Goal: Task Accomplishment & Management: Manage account settings

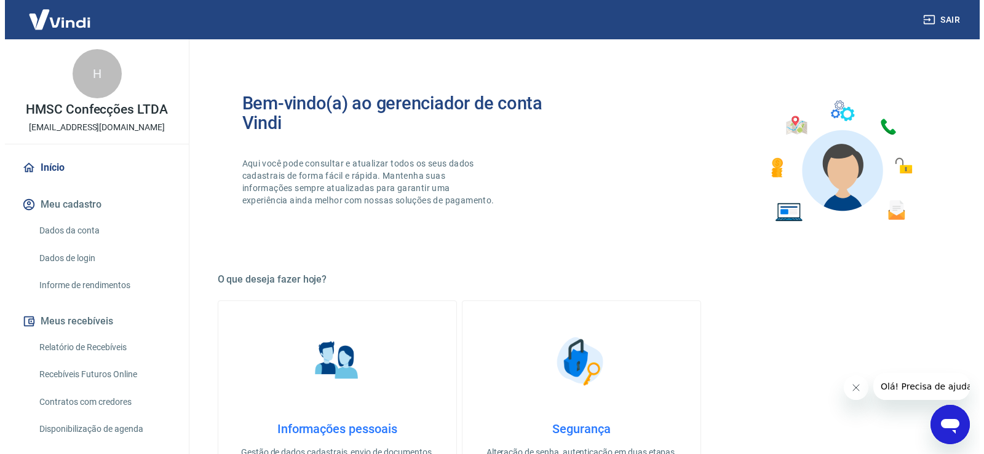
scroll to position [61, 0]
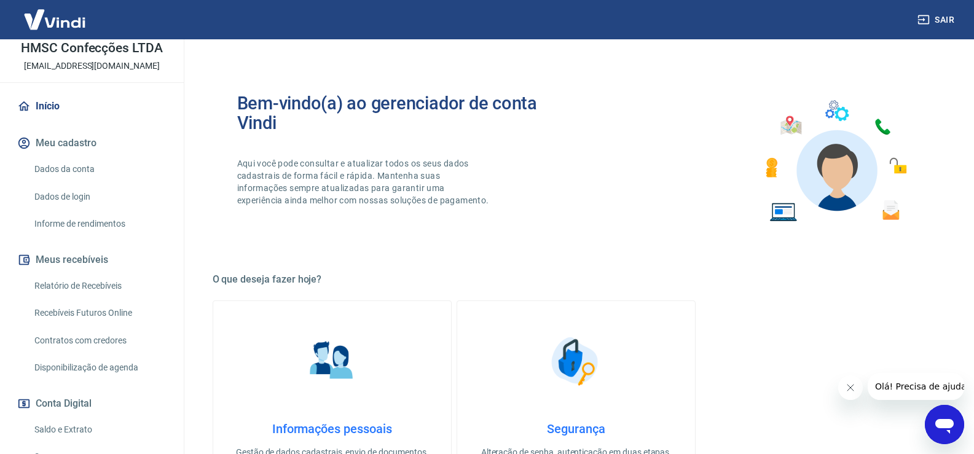
click at [99, 282] on link "Relatório de Recebíveis" at bounding box center [100, 286] width 140 height 25
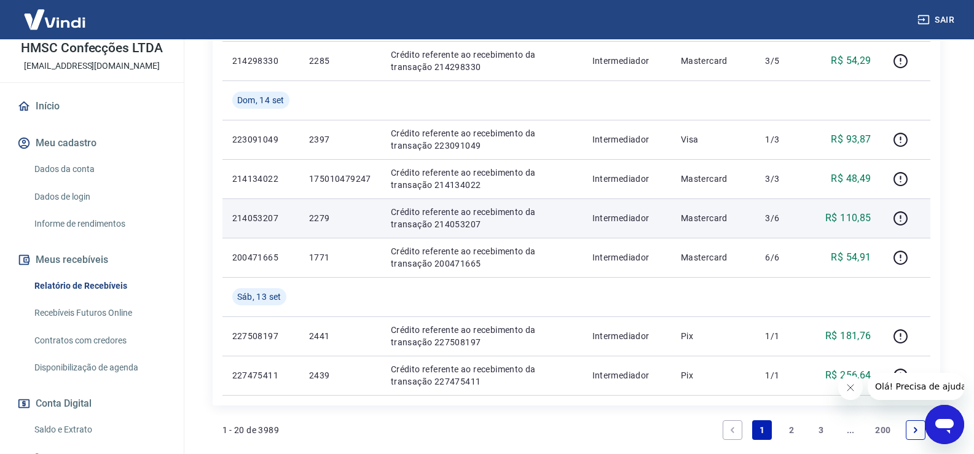
scroll to position [922, 0]
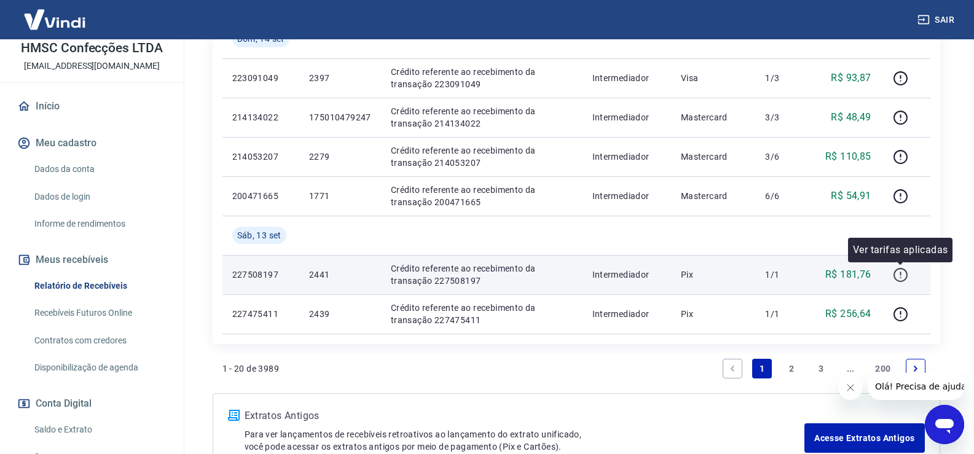
click at [897, 272] on icon "button" at bounding box center [900, 274] width 15 height 15
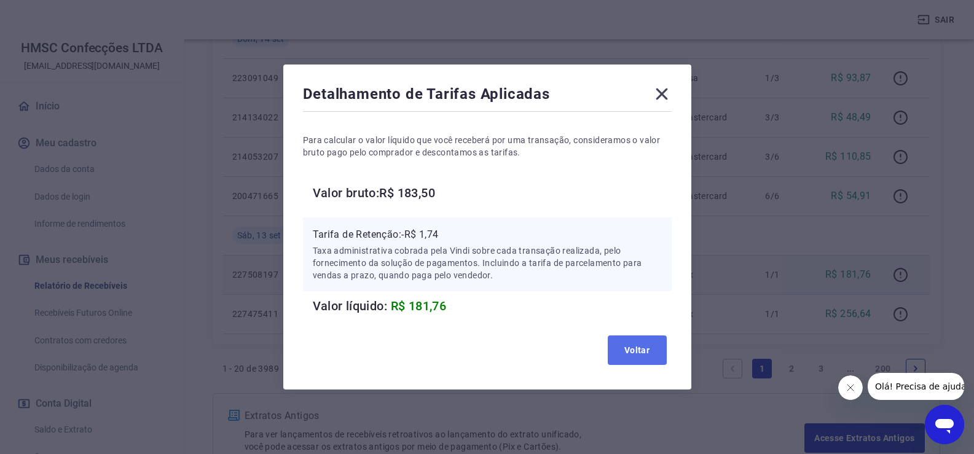
click at [642, 349] on button "Voltar" at bounding box center [637, 351] width 59 height 30
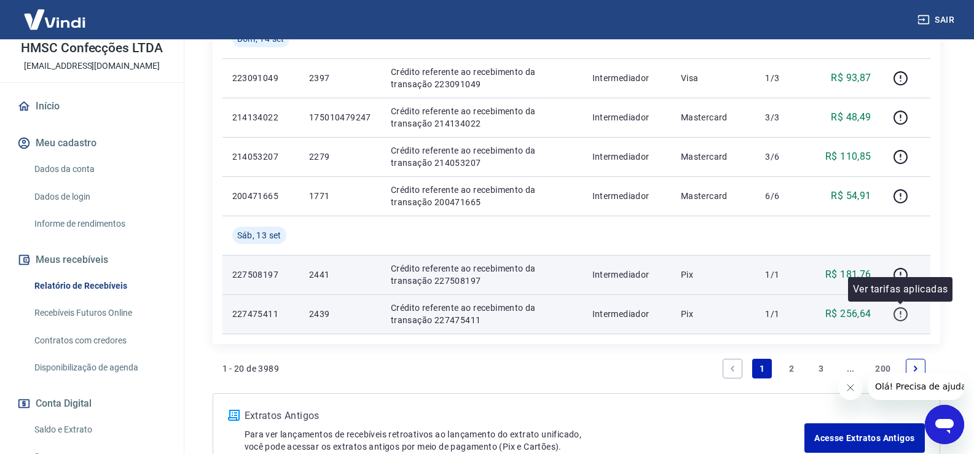
click at [898, 310] on icon "button" at bounding box center [900, 314] width 15 height 15
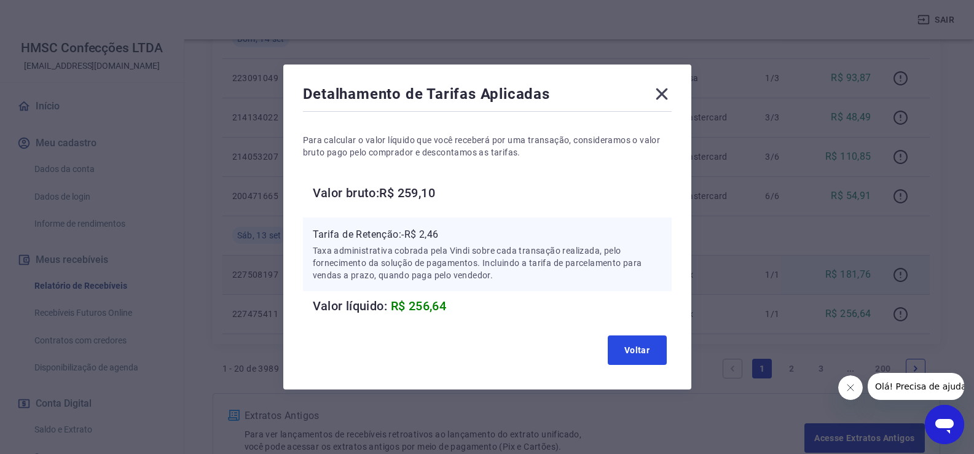
click at [639, 355] on button "Voltar" at bounding box center [637, 351] width 59 height 30
